Goal: Information Seeking & Learning: Find specific fact

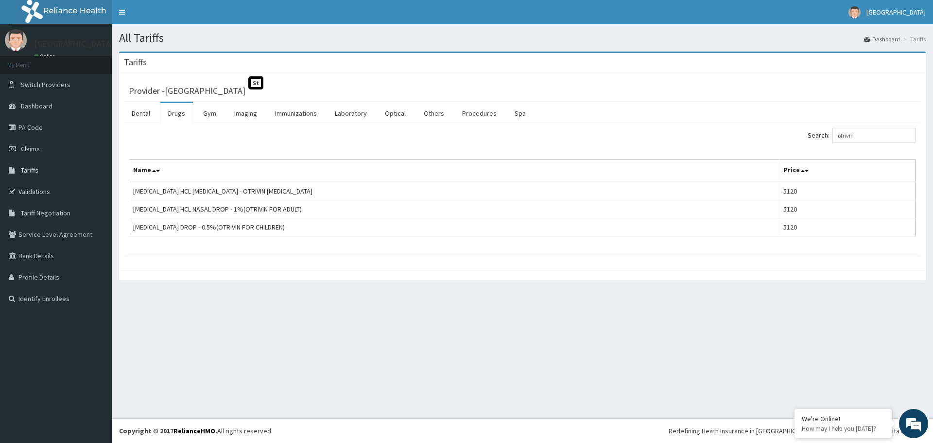
click at [878, 131] on input "otrivin" at bounding box center [874, 135] width 84 height 15
type input "o"
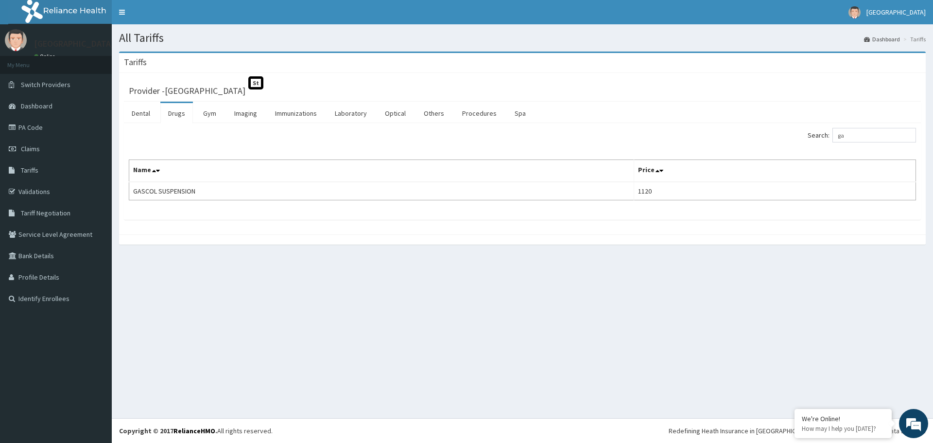
type input "g"
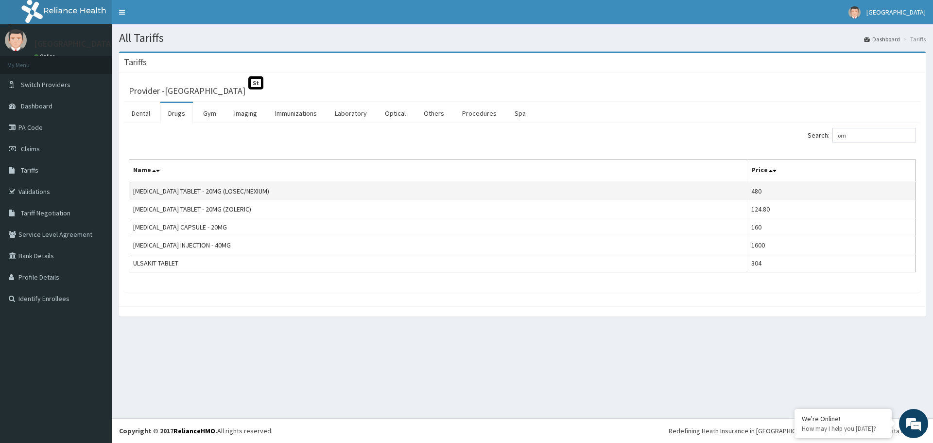
type input "o"
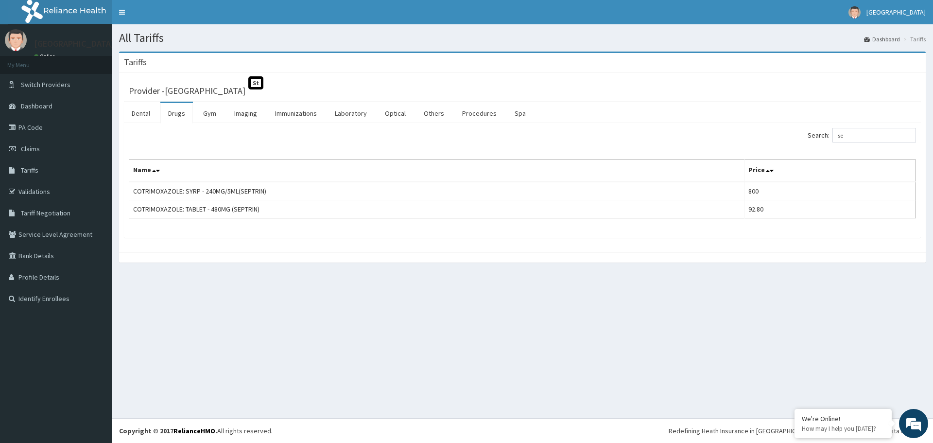
type input "s"
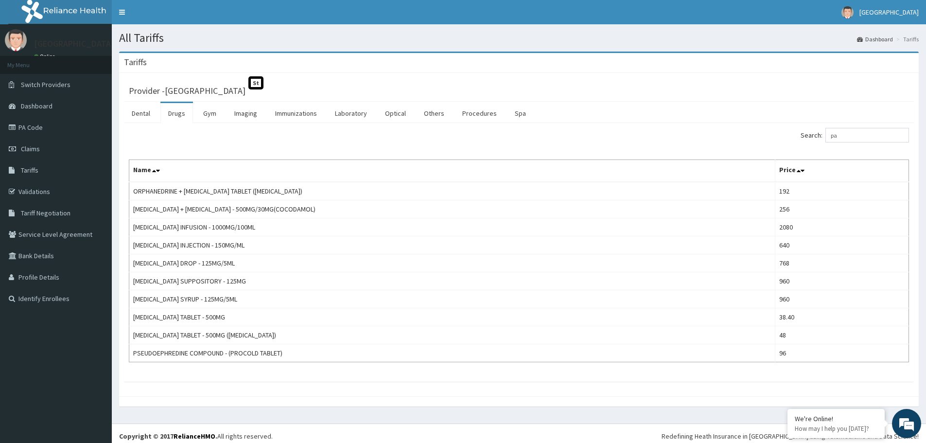
type input "p"
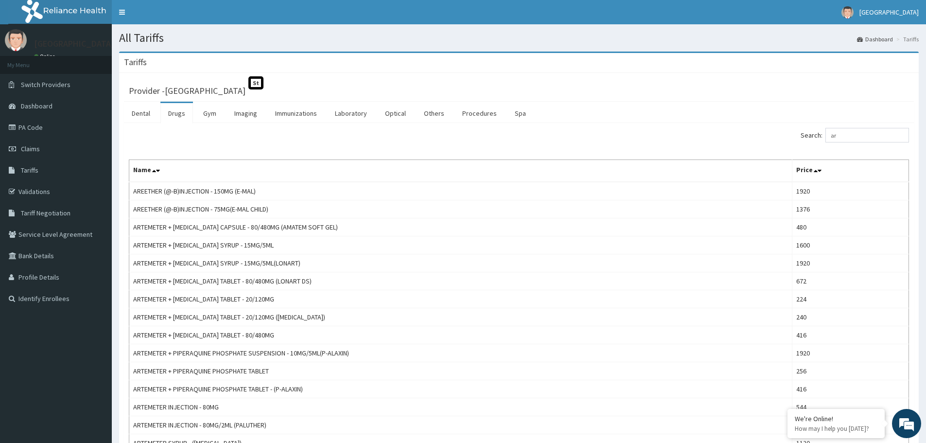
type input "a"
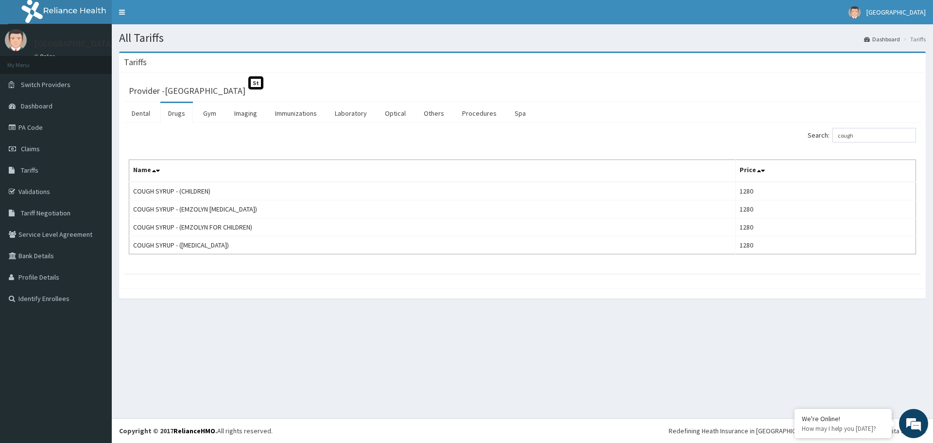
click at [871, 134] on input "cough" at bounding box center [874, 135] width 84 height 15
type input "c"
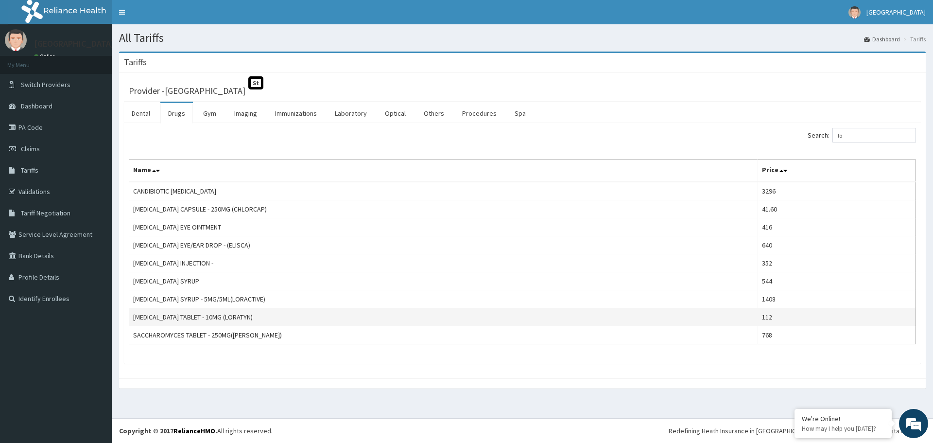
type input "l"
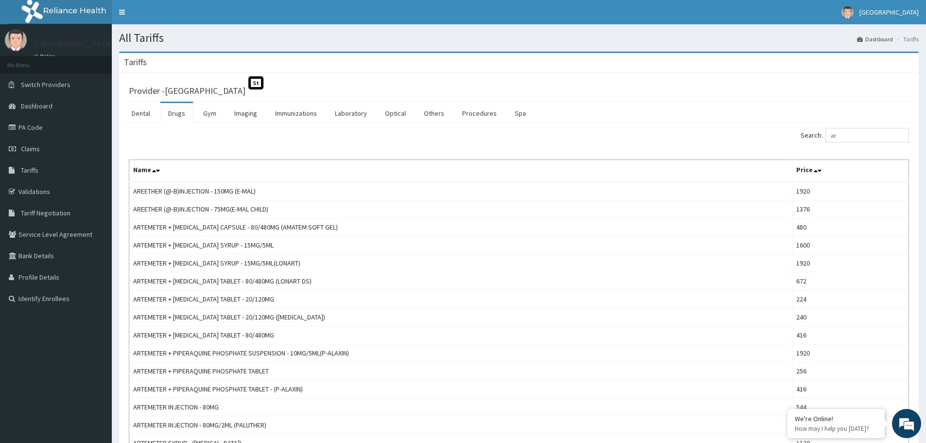
type input "a"
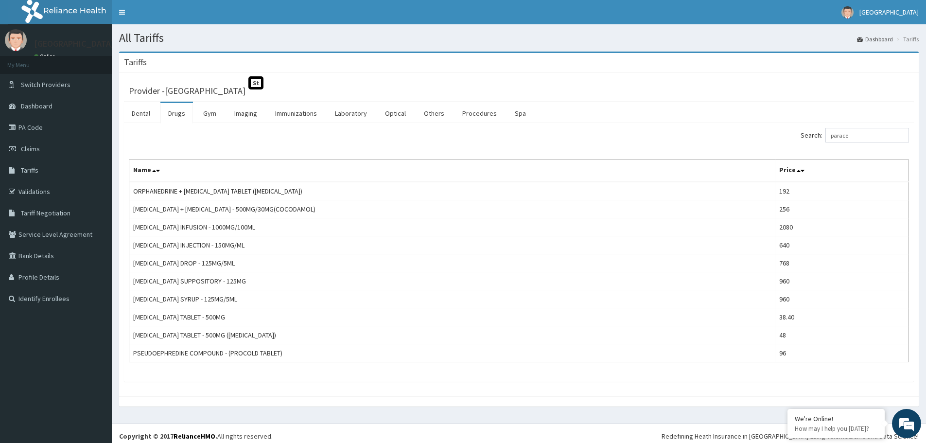
type input "parace"
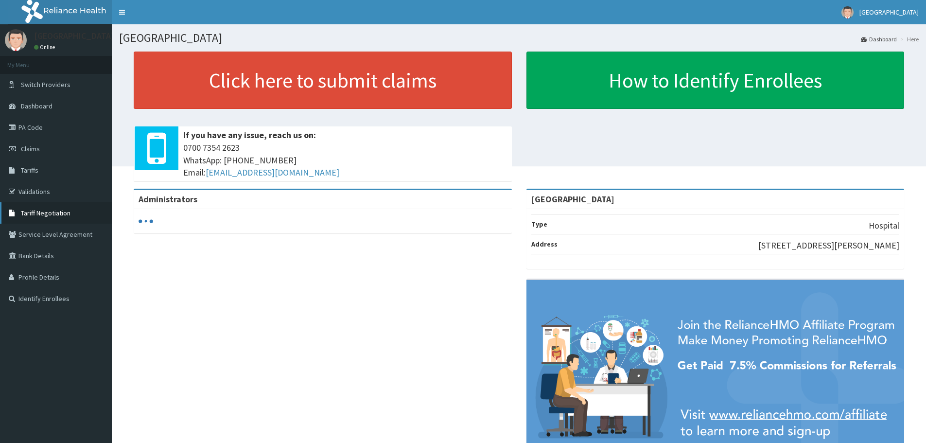
click at [44, 213] on span "Tariff Negotiation" at bounding box center [46, 212] width 50 height 9
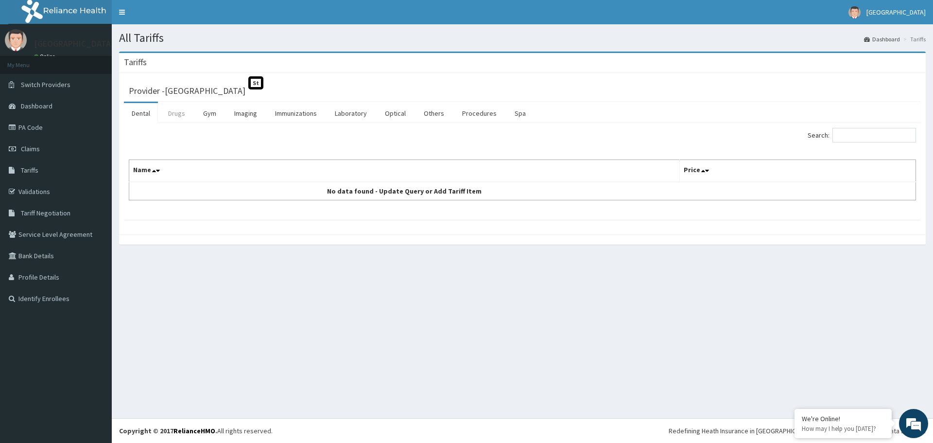
click at [176, 105] on link "Drugs" at bounding box center [176, 113] width 33 height 20
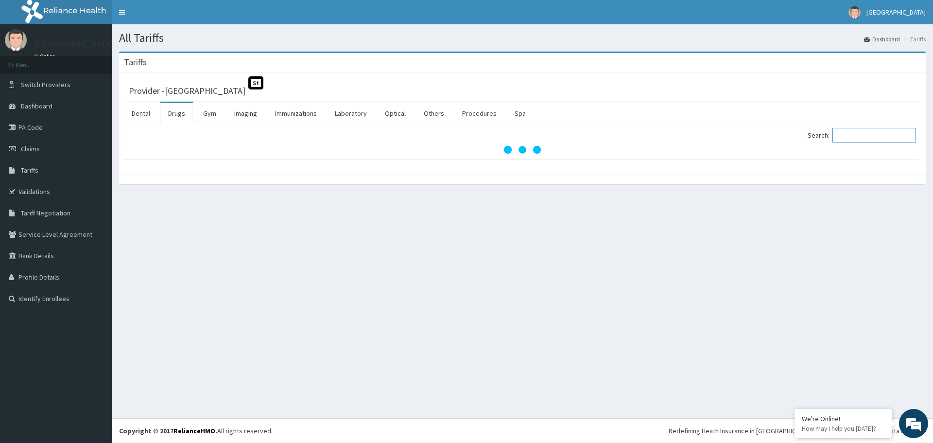
click at [870, 137] on input "Search:" at bounding box center [874, 135] width 84 height 15
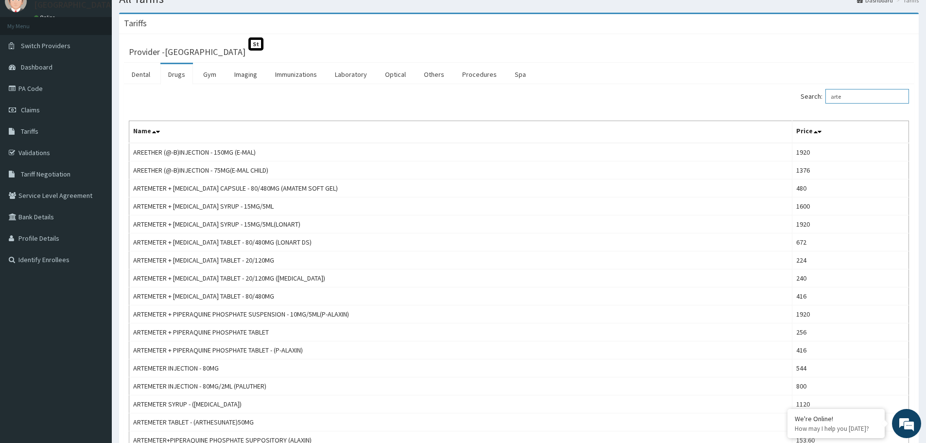
scroll to position [58, 0]
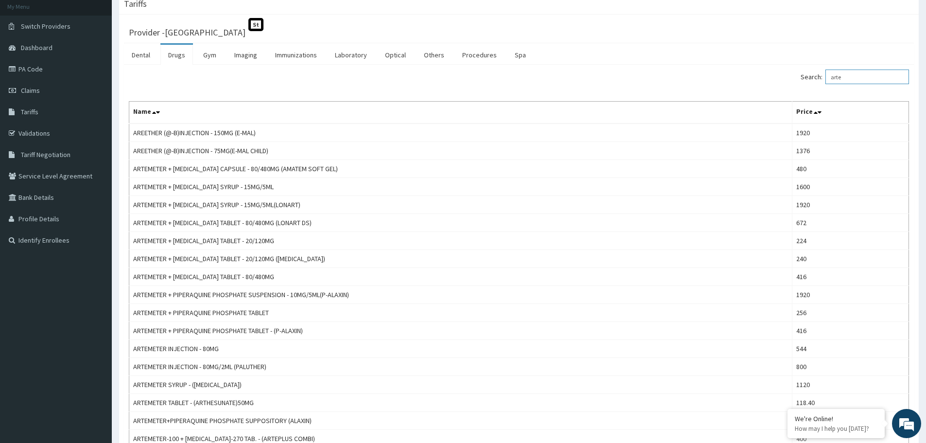
click at [869, 75] on input "arte" at bounding box center [867, 76] width 84 height 15
type input "a"
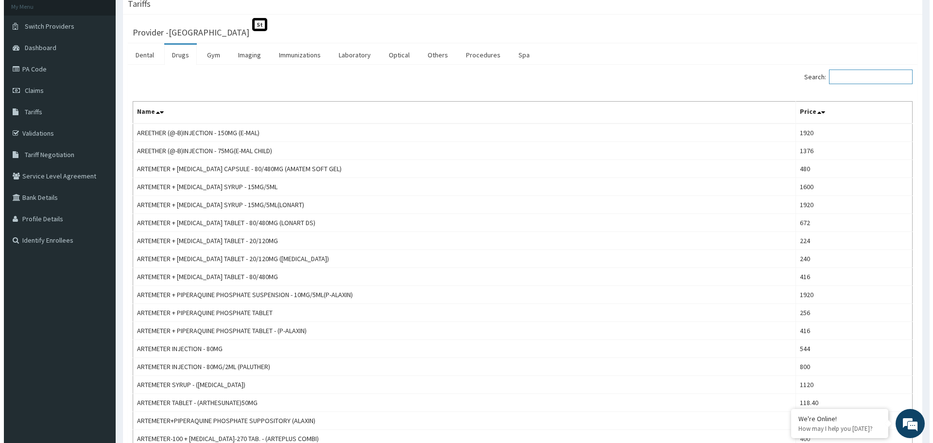
scroll to position [0, 0]
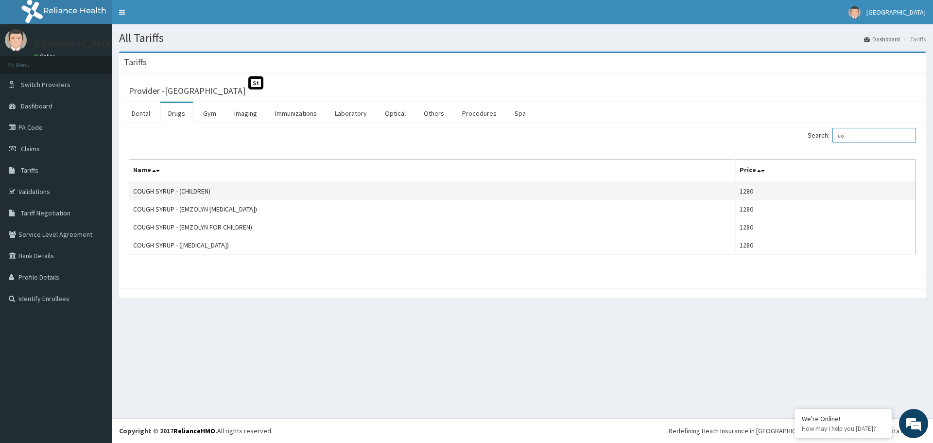
type input "c"
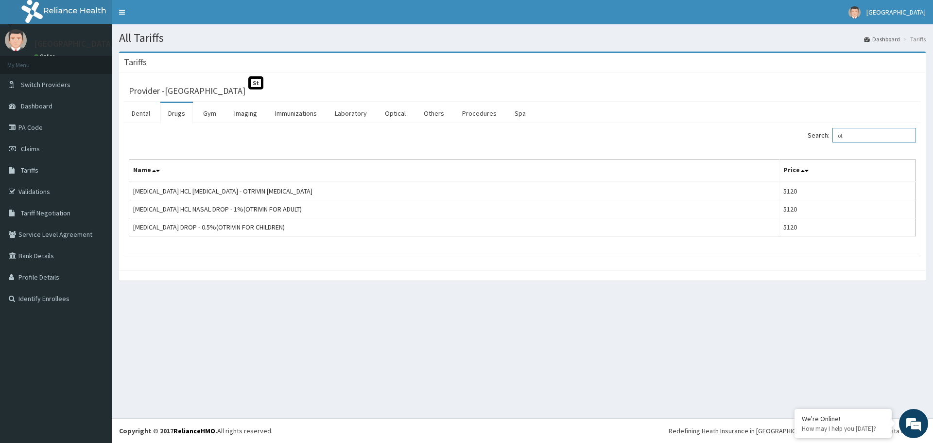
type input "o"
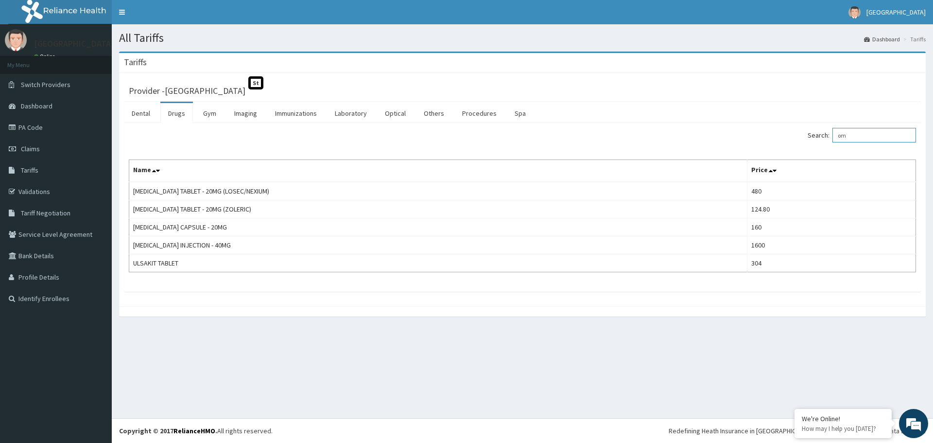
type input "o"
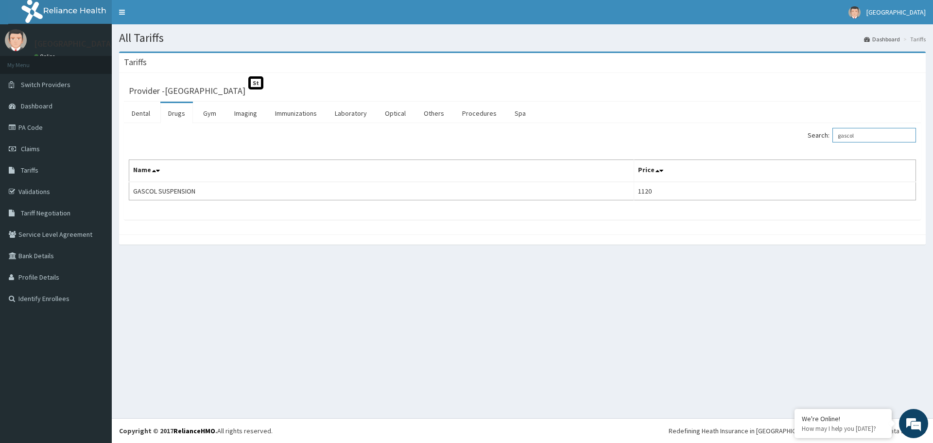
type input "gascol"
